Goal: Task Accomplishment & Management: Manage account settings

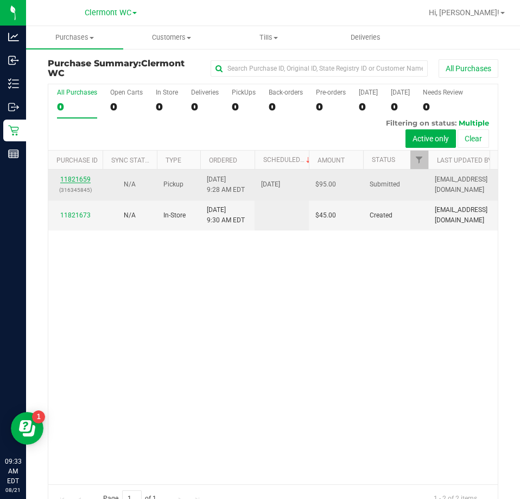
click at [69, 179] on link "11821659" at bounding box center [75, 179] width 30 height 8
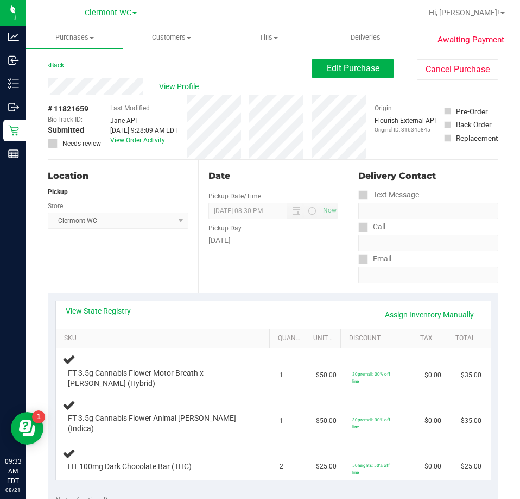
click at [135, 281] on div "Location Pickup Store [GEOGRAPHIC_DATA][PERSON_NAME] Select Store [PERSON_NAME]…" at bounding box center [123, 226] width 150 height 133
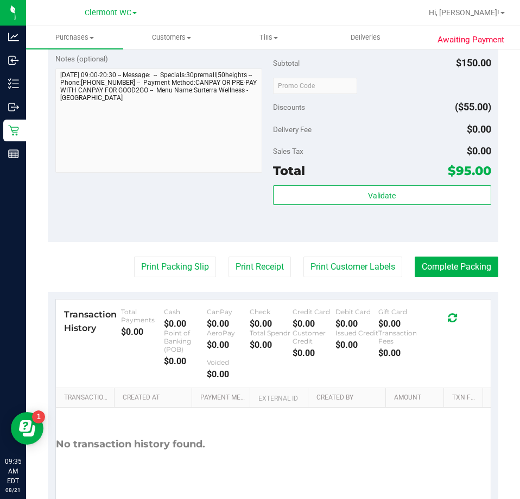
scroll to position [599, 0]
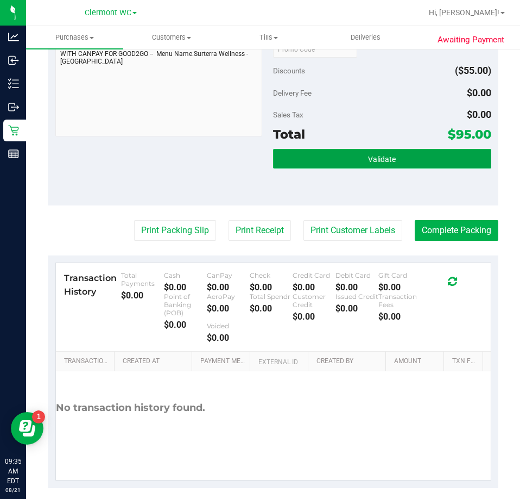
click at [406, 151] on button "Validate" at bounding box center [382, 159] width 218 height 20
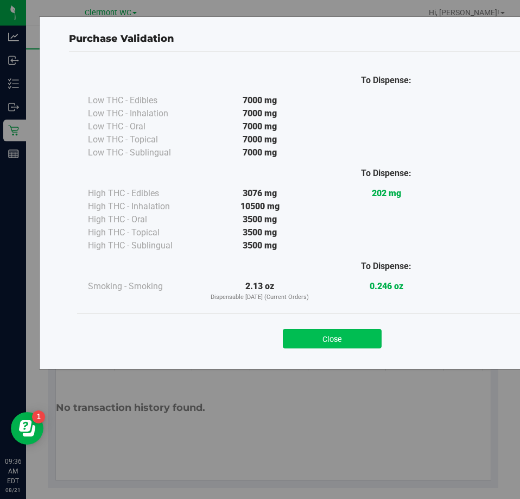
click at [351, 338] on button "Close" at bounding box center [332, 339] width 99 height 20
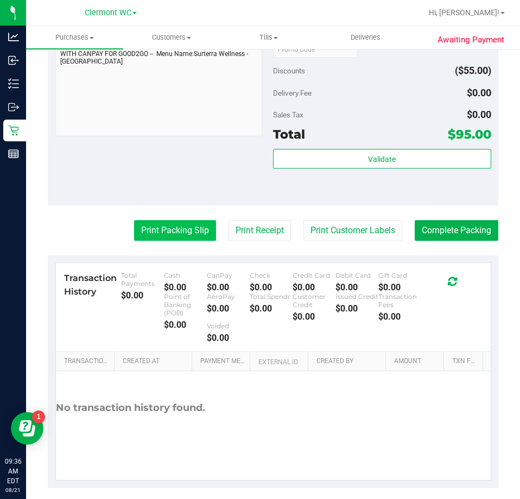
click at [174, 220] on button "Print Packing Slip" at bounding box center [175, 230] width 82 height 21
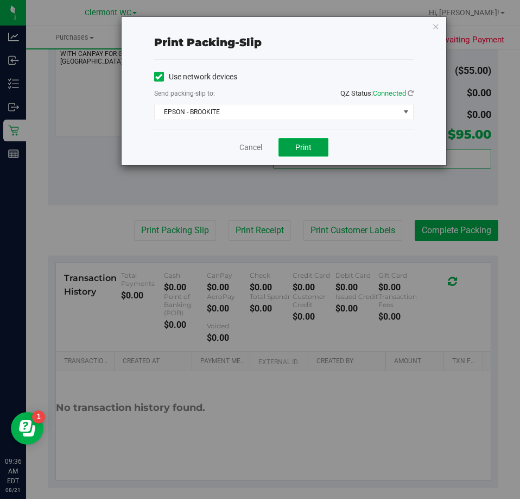
click at [326, 143] on button "Print" at bounding box center [304, 147] width 50 height 18
click at [228, 137] on div "Cancel Print" at bounding box center [284, 147] width 260 height 36
click at [249, 147] on link "Cancel" at bounding box center [251, 147] width 23 height 11
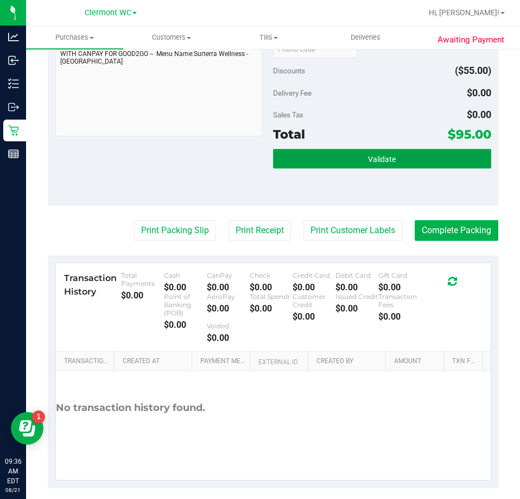
click at [383, 149] on button "Validate" at bounding box center [382, 159] width 218 height 20
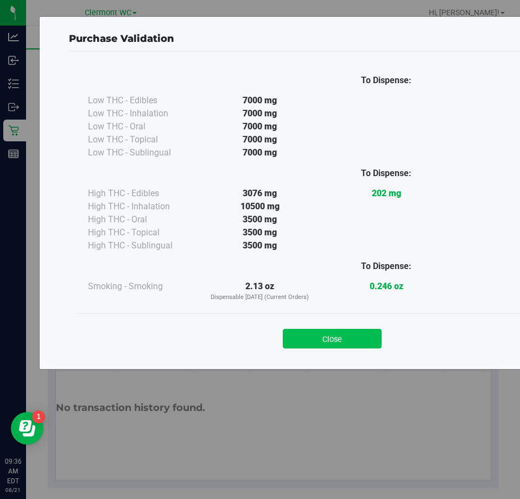
click at [342, 335] on button "Close" at bounding box center [332, 339] width 99 height 20
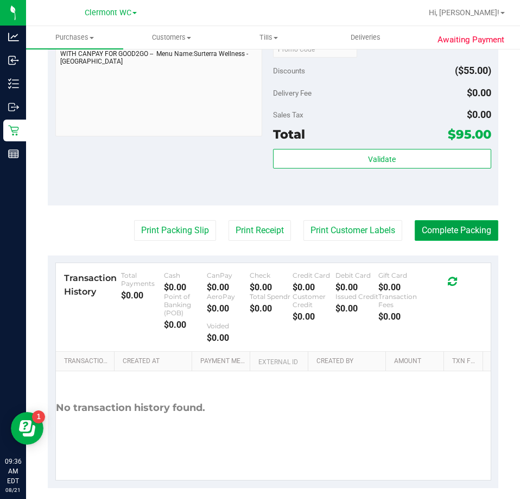
click at [436, 221] on button "Complete Packing" at bounding box center [457, 230] width 84 height 21
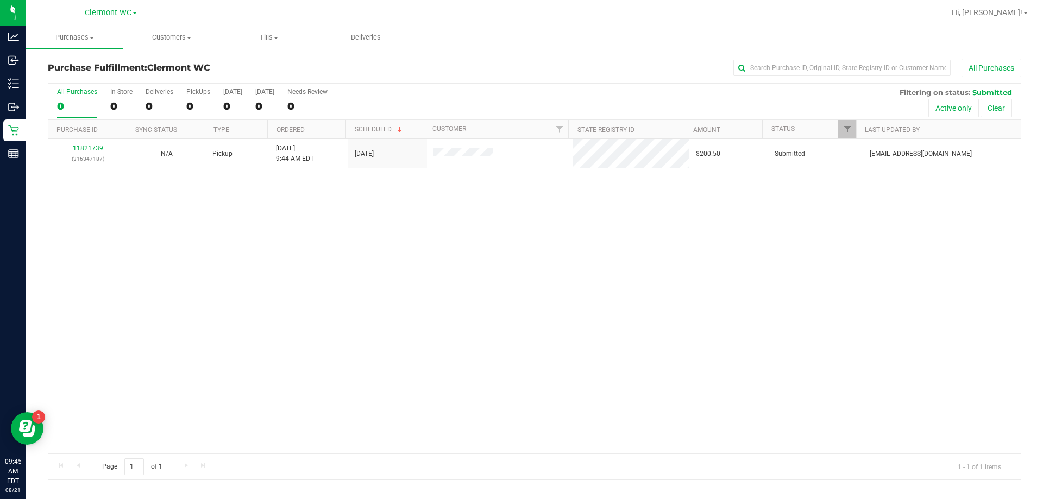
click at [368, 261] on div "11821739 (316347187) N/A Pickup [DATE] 9:44 AM EDT 8/21/2025 $200.50 Submitted …" at bounding box center [534, 296] width 972 height 314
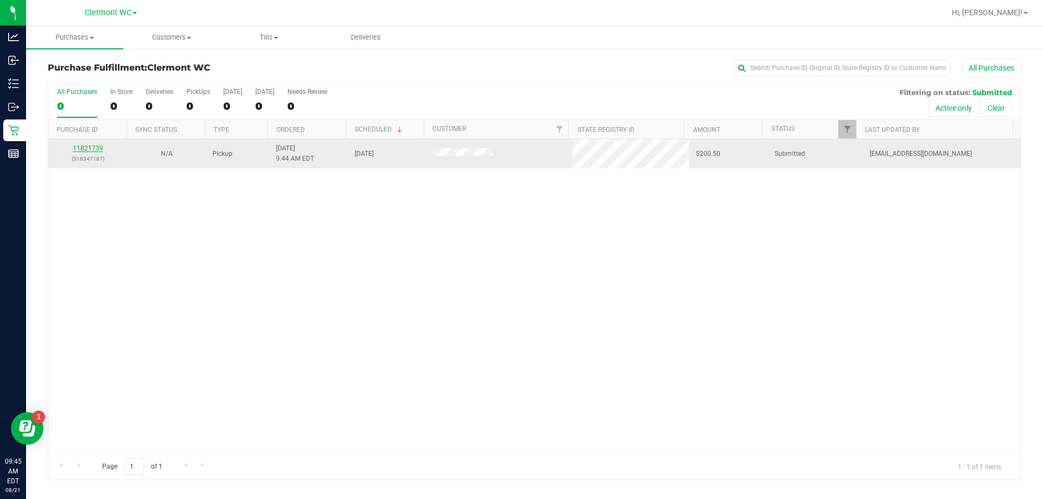
click at [84, 151] on link "11821739" at bounding box center [88, 148] width 30 height 8
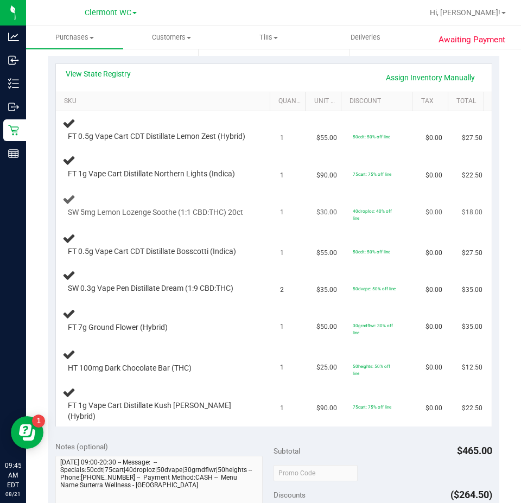
scroll to position [217, 0]
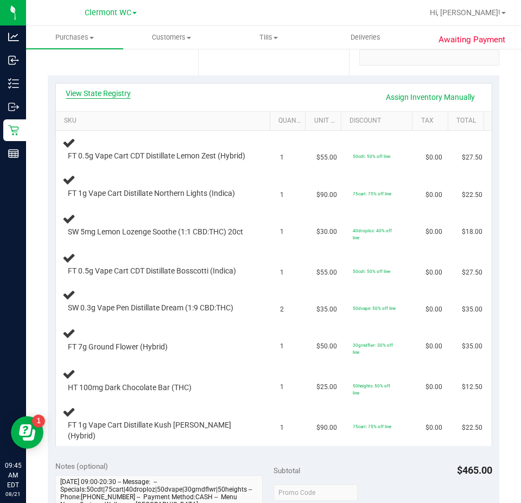
click at [112, 95] on link "View State Registry" at bounding box center [98, 93] width 65 height 11
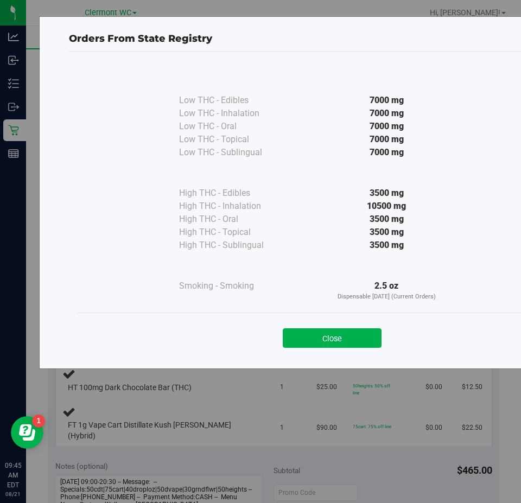
click at [339, 332] on button "Close" at bounding box center [332, 339] width 99 height 20
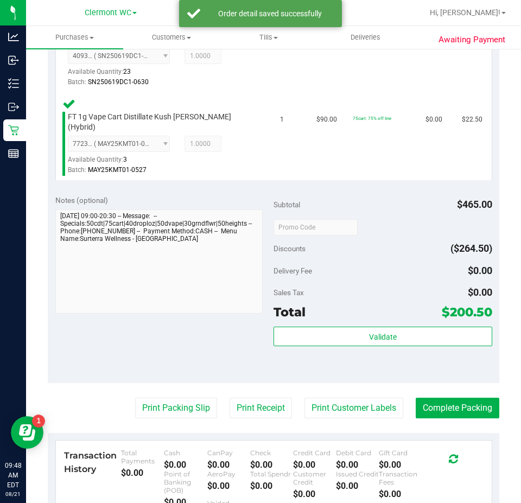
scroll to position [800, 0]
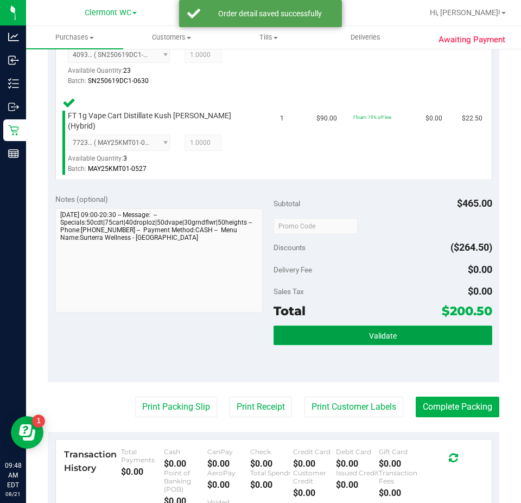
click at [378, 341] on span "Validate" at bounding box center [383, 336] width 28 height 9
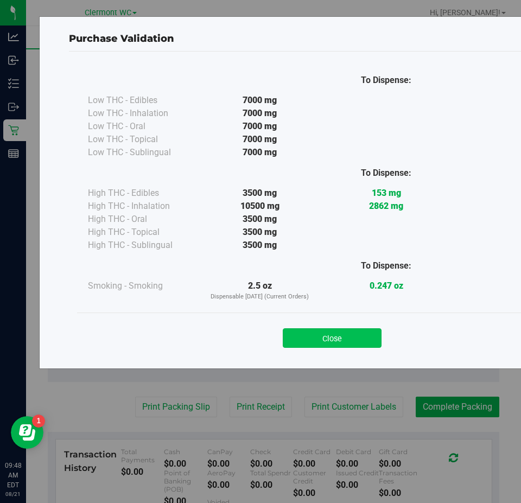
click at [336, 342] on button "Close" at bounding box center [332, 339] width 99 height 20
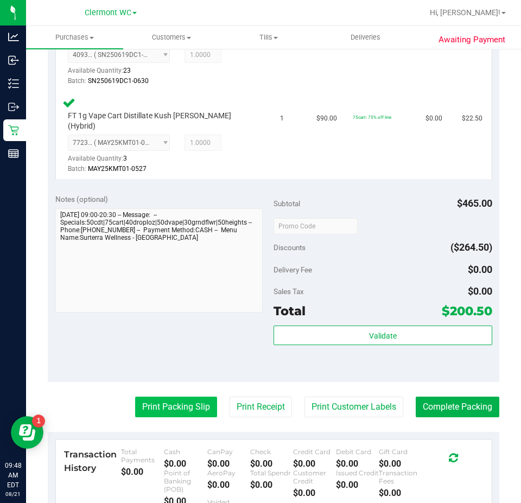
click at [167, 415] on button "Print Packing Slip" at bounding box center [176, 407] width 82 height 21
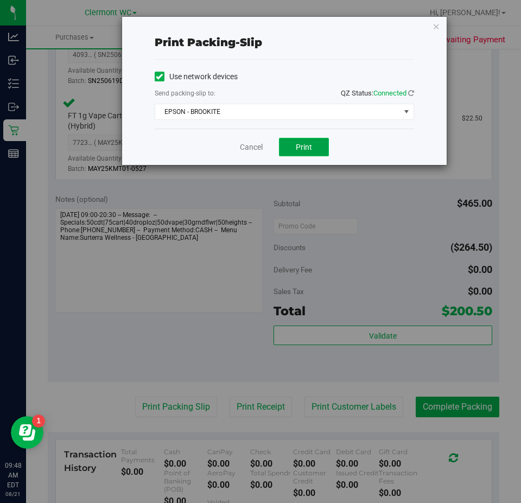
click at [292, 149] on button "Print" at bounding box center [304, 147] width 50 height 18
click at [237, 147] on div "Cancel Print" at bounding box center [285, 147] width 260 height 36
click at [245, 147] on link "Cancel" at bounding box center [251, 147] width 23 height 11
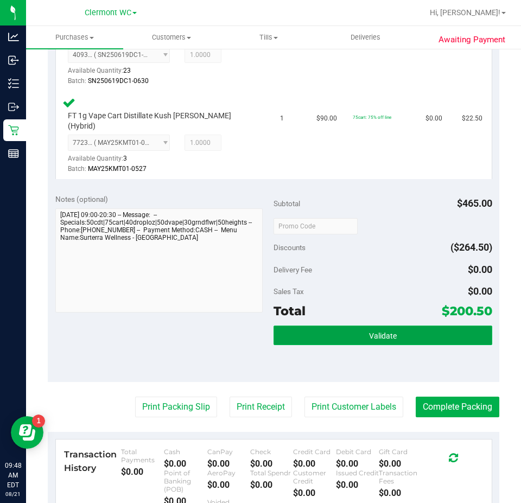
click at [391, 345] on button "Validate" at bounding box center [383, 336] width 219 height 20
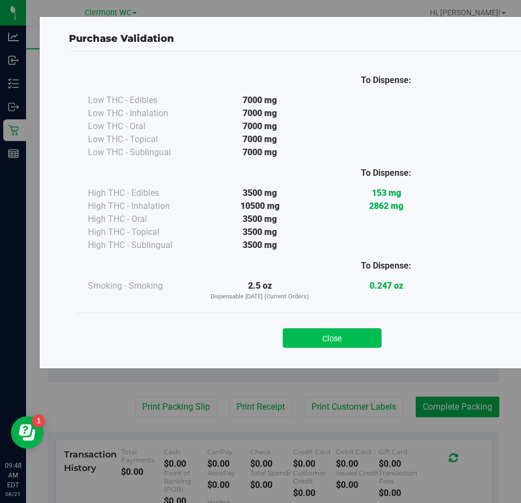
click at [336, 335] on button "Close" at bounding box center [332, 339] width 99 height 20
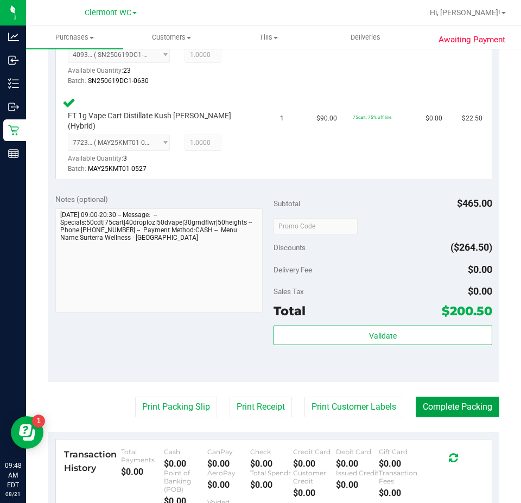
click at [465, 418] on button "Complete Packing" at bounding box center [458, 407] width 84 height 21
